Goal: Information Seeking & Learning: Find specific fact

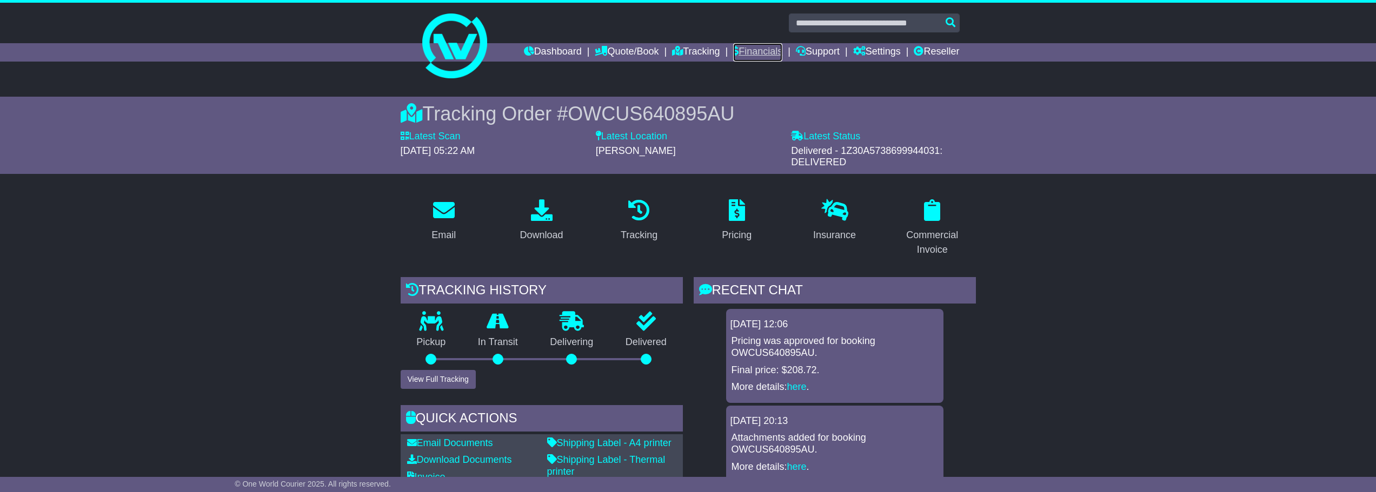
click at [757, 47] on link "Financials" at bounding box center [757, 52] width 49 height 18
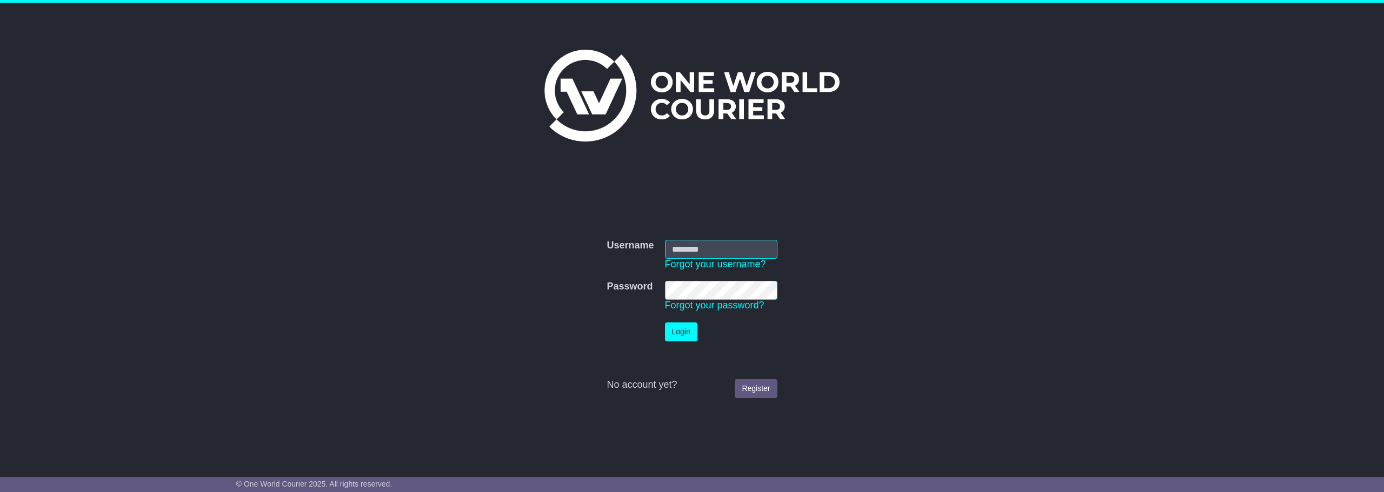
type input "**********"
click at [679, 329] on button "Login" at bounding box center [681, 332] width 32 height 19
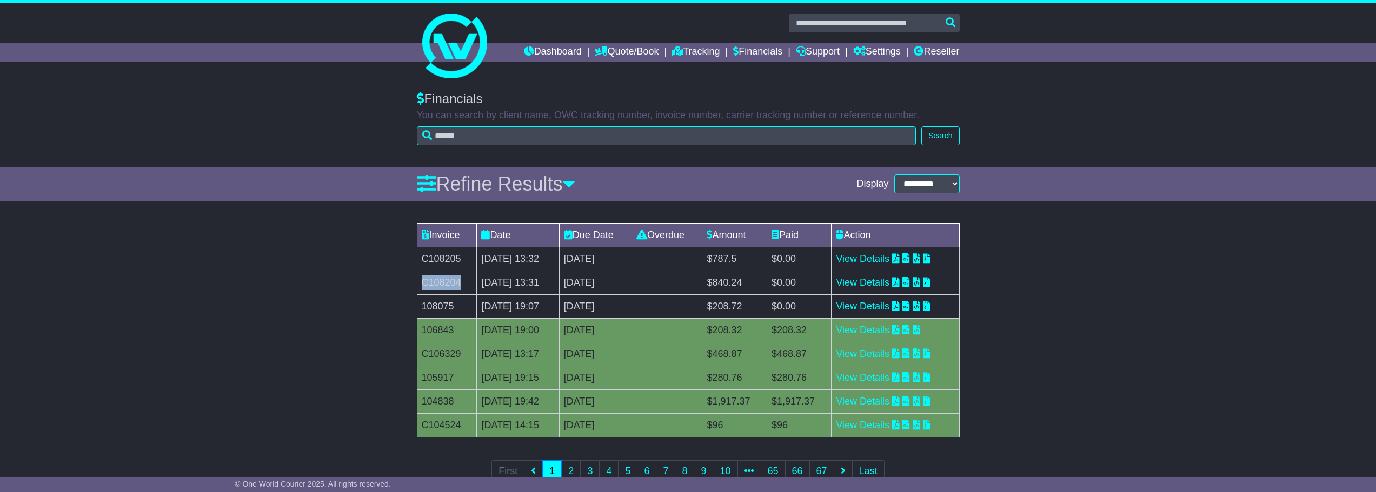
drag, startPoint x: 463, startPoint y: 280, endPoint x: 471, endPoint y: 275, distance: 9.9
click at [422, 282] on td "C108204" at bounding box center [447, 283] width 60 height 24
copy td "C108204"
click at [455, 258] on td "C108205" at bounding box center [447, 259] width 60 height 24
drag, startPoint x: 461, startPoint y: 257, endPoint x: 423, endPoint y: 261, distance: 38.0
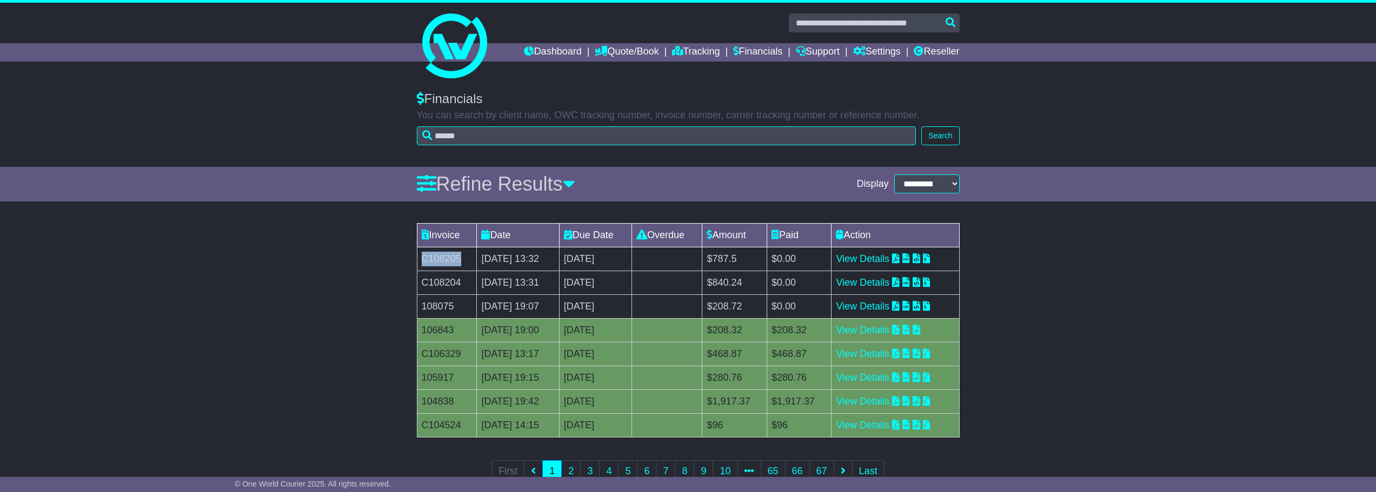
click at [423, 261] on td "C108205" at bounding box center [447, 259] width 60 height 24
copy td "C108205"
drag, startPoint x: 456, startPoint y: 306, endPoint x: 586, endPoint y: 311, distance: 129.8
click at [423, 309] on td "108075" at bounding box center [447, 307] width 60 height 24
copy td "108075"
